Goal: Browse casually

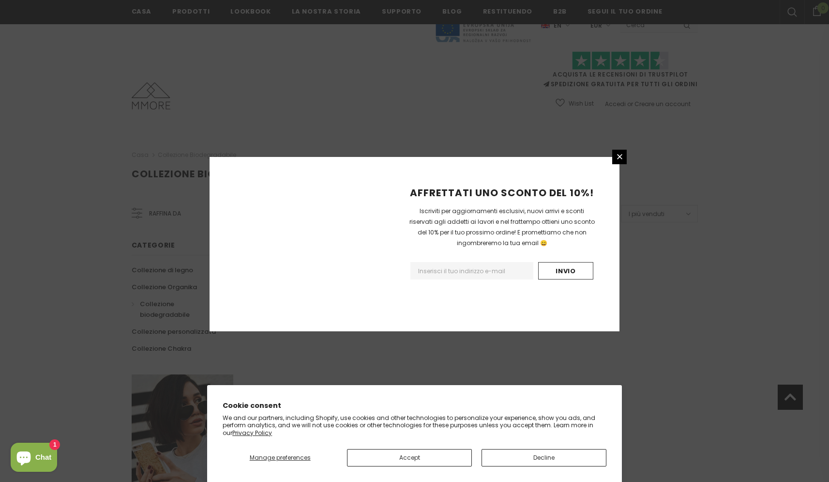
scroll to position [511, 0]
